Goal: Entertainment & Leisure: Consume media (video, audio)

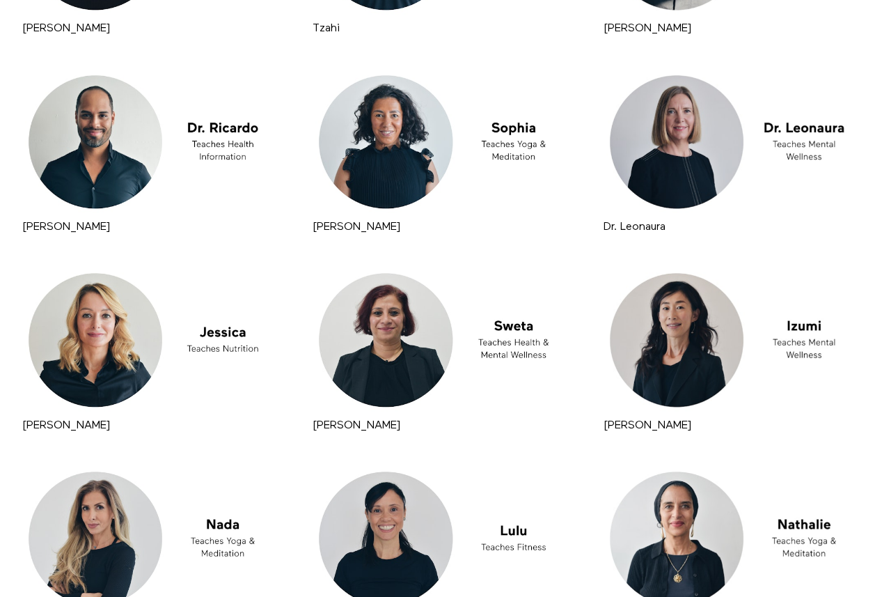
scroll to position [2388, 0]
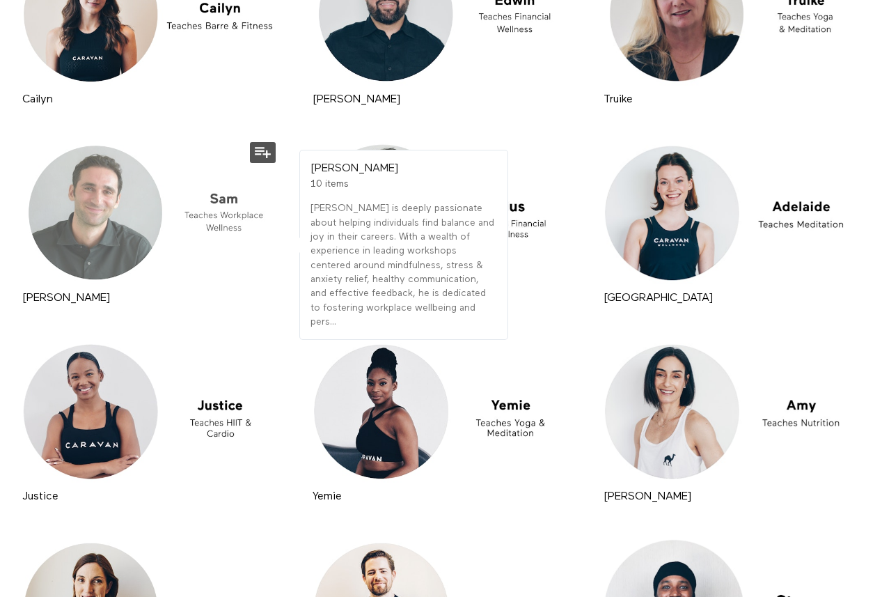
click at [212, 198] on div at bounding box center [150, 213] width 263 height 148
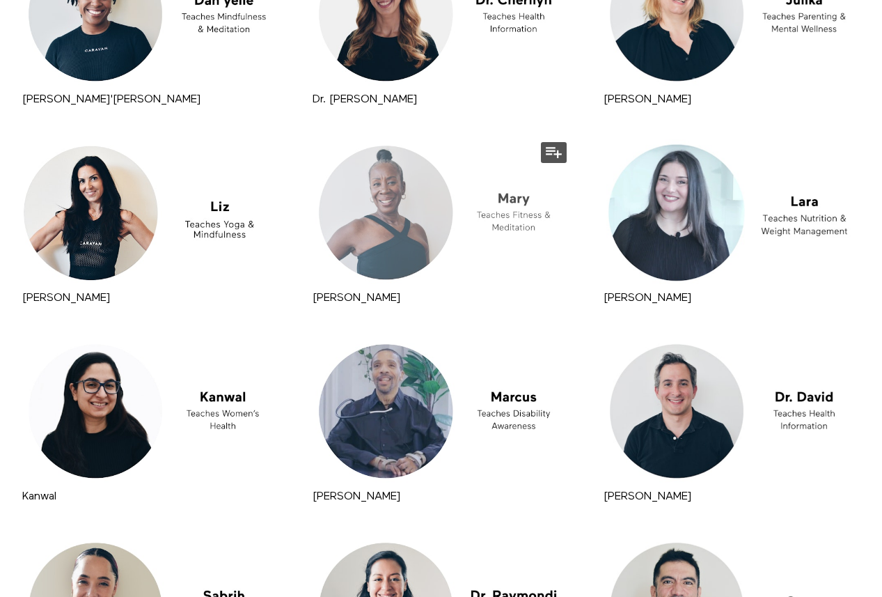
scroll to position [5562, 0]
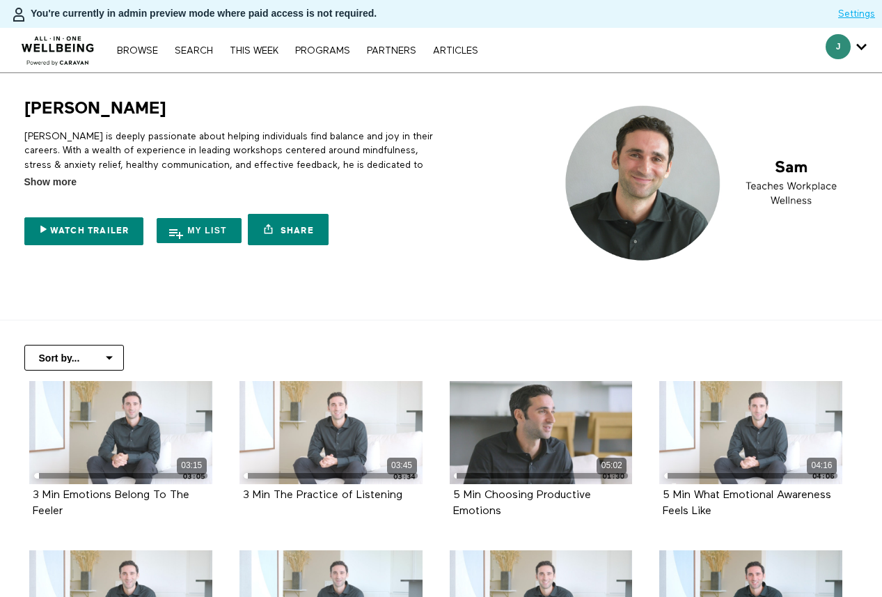
click at [593, 274] on div at bounding box center [706, 185] width 304 height 177
click at [452, 185] on div "Sam Sam is deeply passionate about helping individuals find balance and joy in …" at bounding box center [440, 185] width 861 height 177
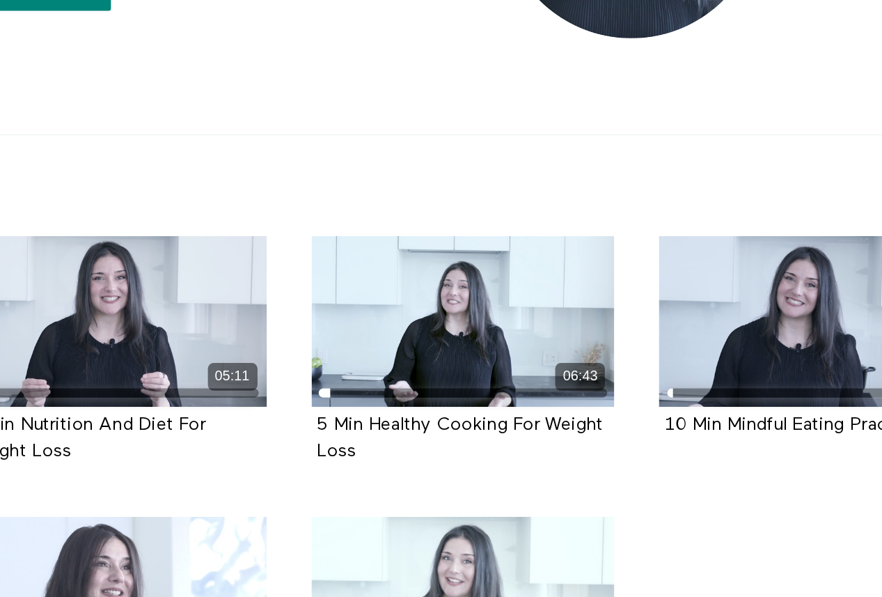
scroll to position [228, 0]
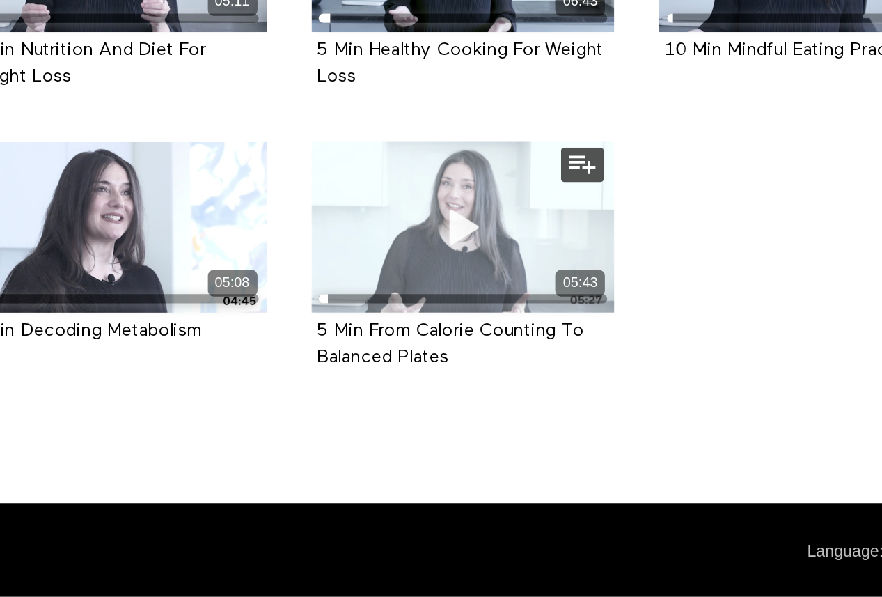
click at [555, 352] on div "05:43" at bounding box center [541, 373] width 183 height 103
